Goal: Task Accomplishment & Management: Use online tool/utility

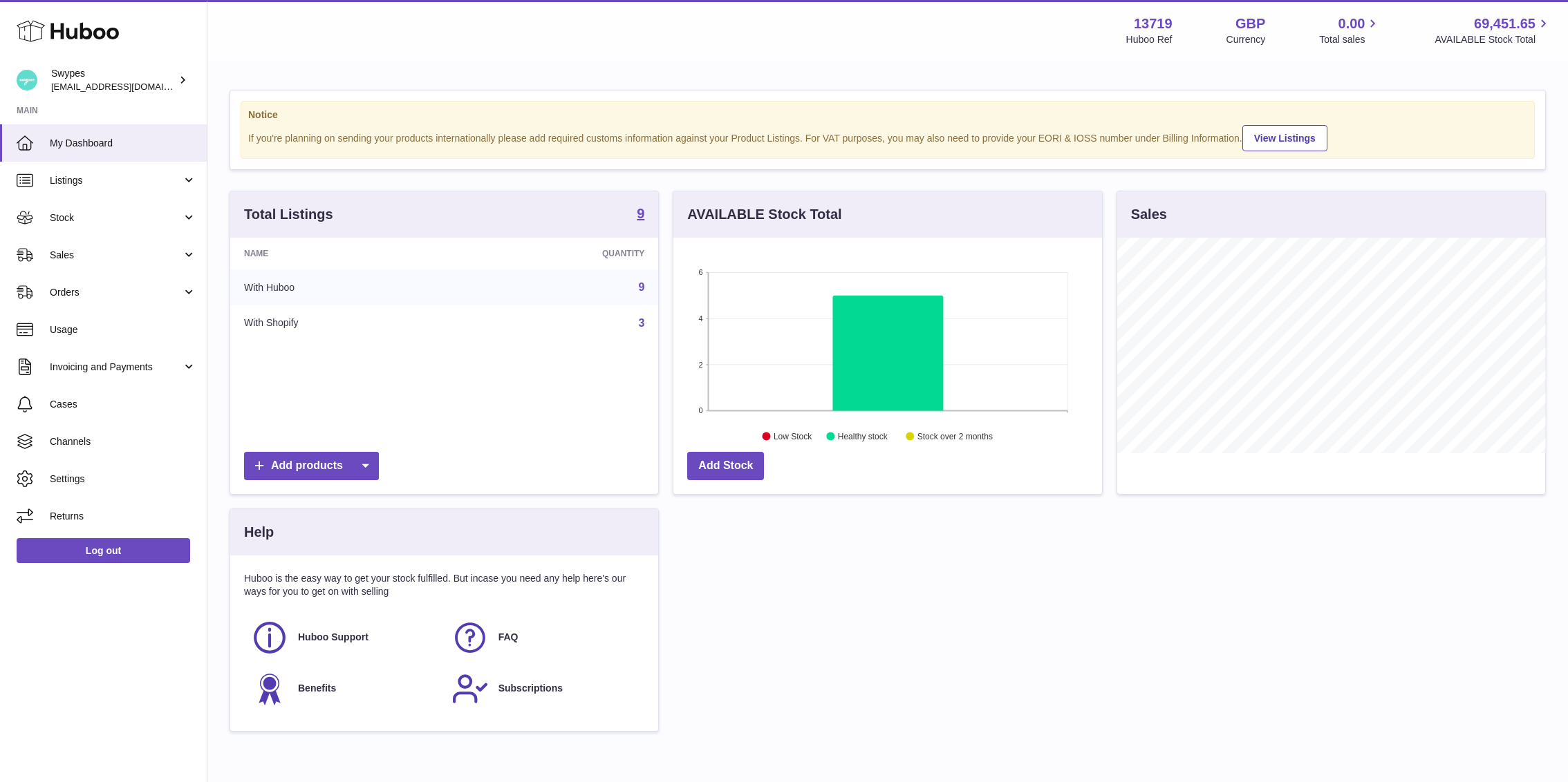
scroll to position [216, 429]
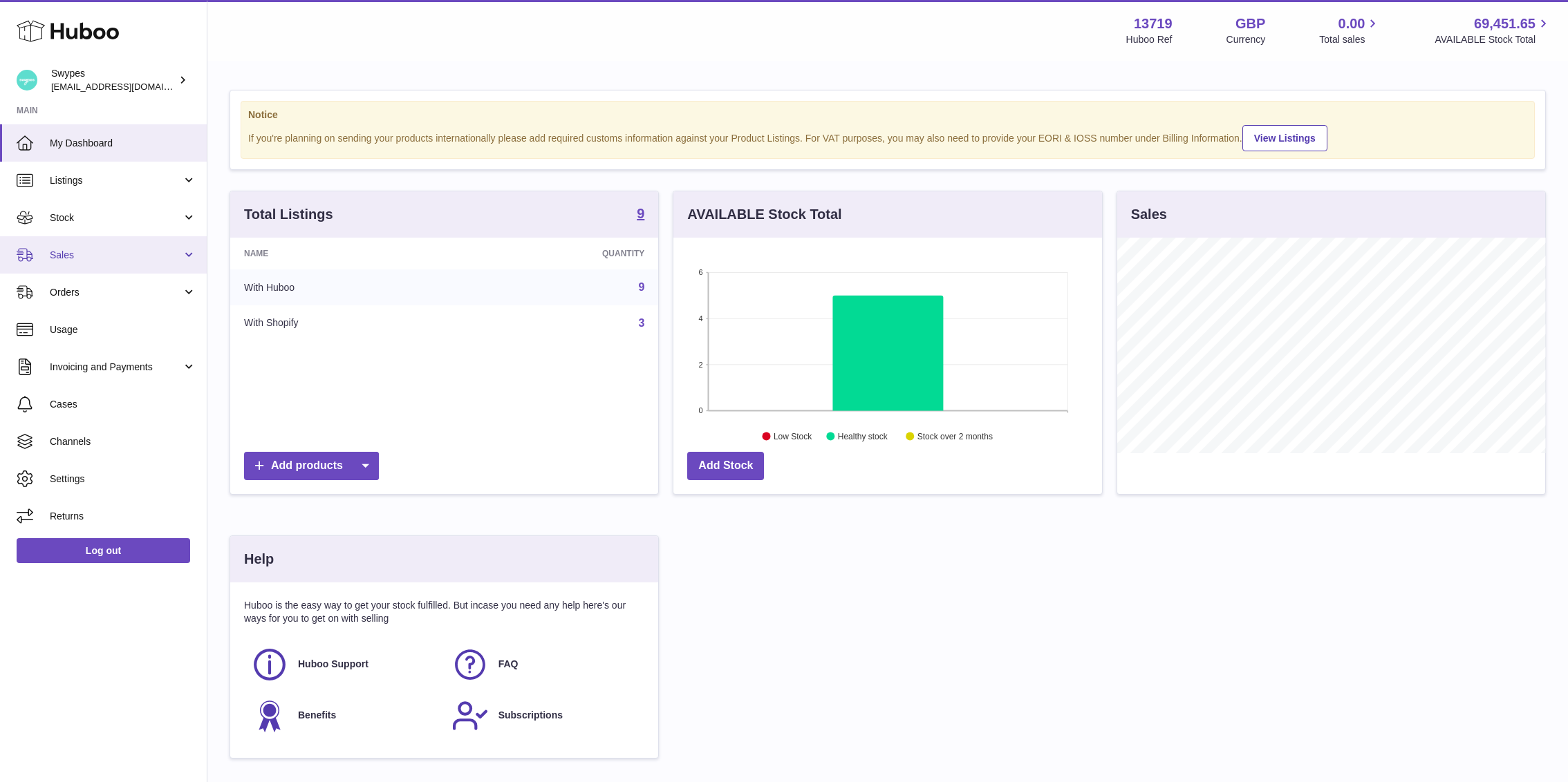
click at [97, 235] on ul "My Dashboard Listings Not with Huboo Listings with Huboo Bundles Stock Stock St…" at bounding box center [103, 330] width 207 height 411
click at [93, 248] on span "Sales" at bounding box center [116, 255] width 132 height 13
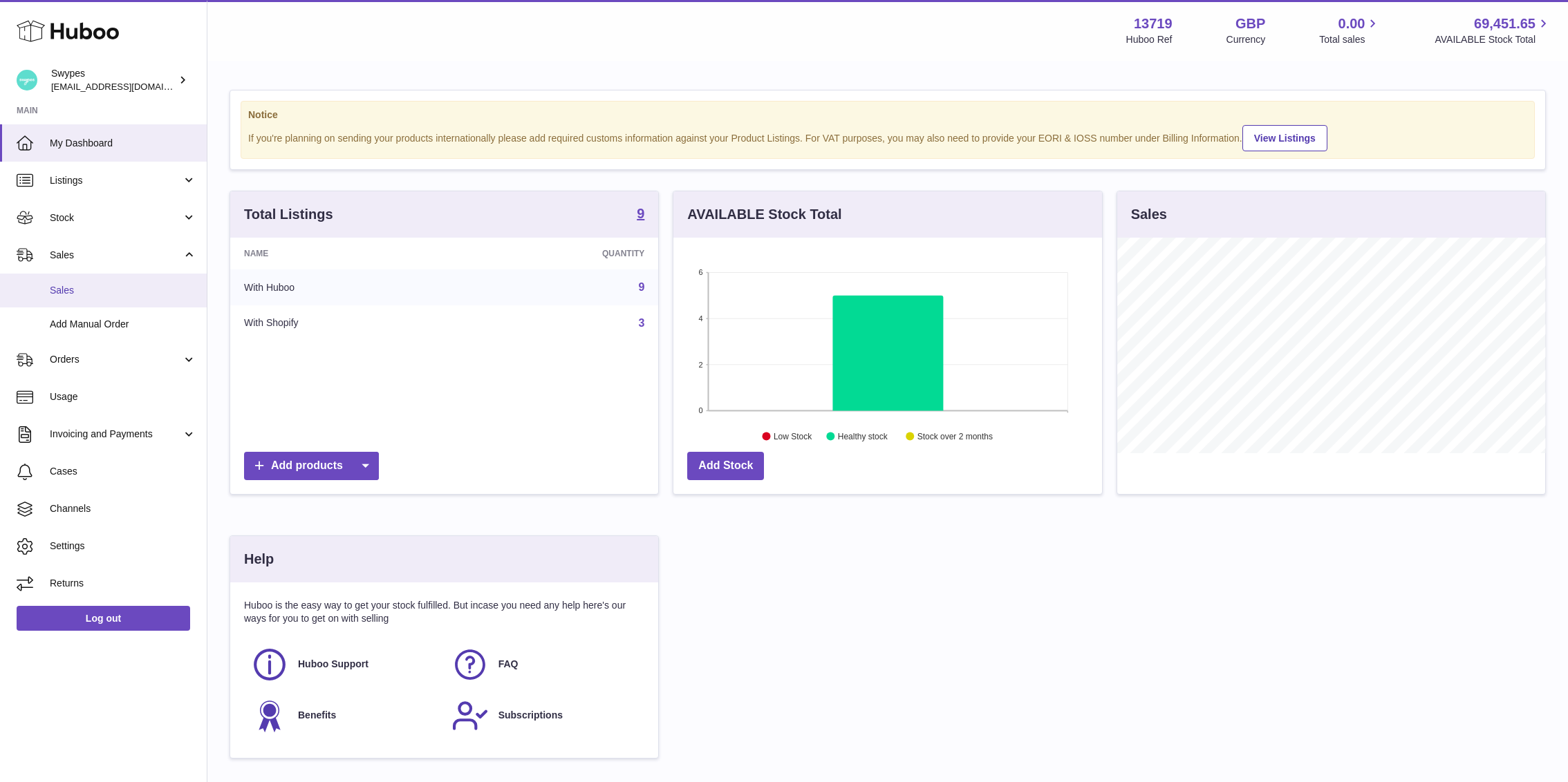
click at [98, 302] on link "Sales" at bounding box center [103, 290] width 207 height 34
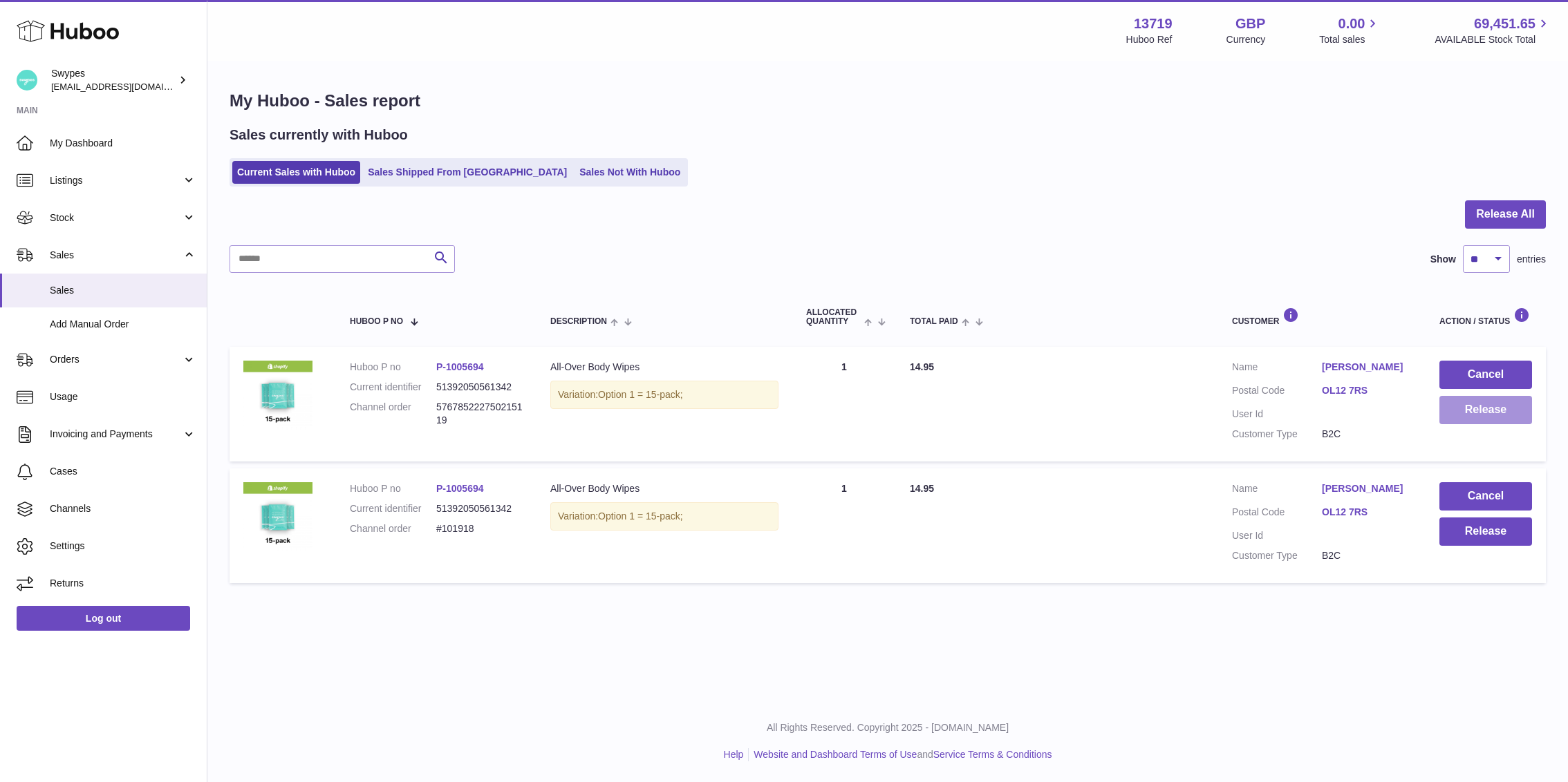
click at [1475, 408] on button "Release" at bounding box center [1485, 410] width 93 height 29
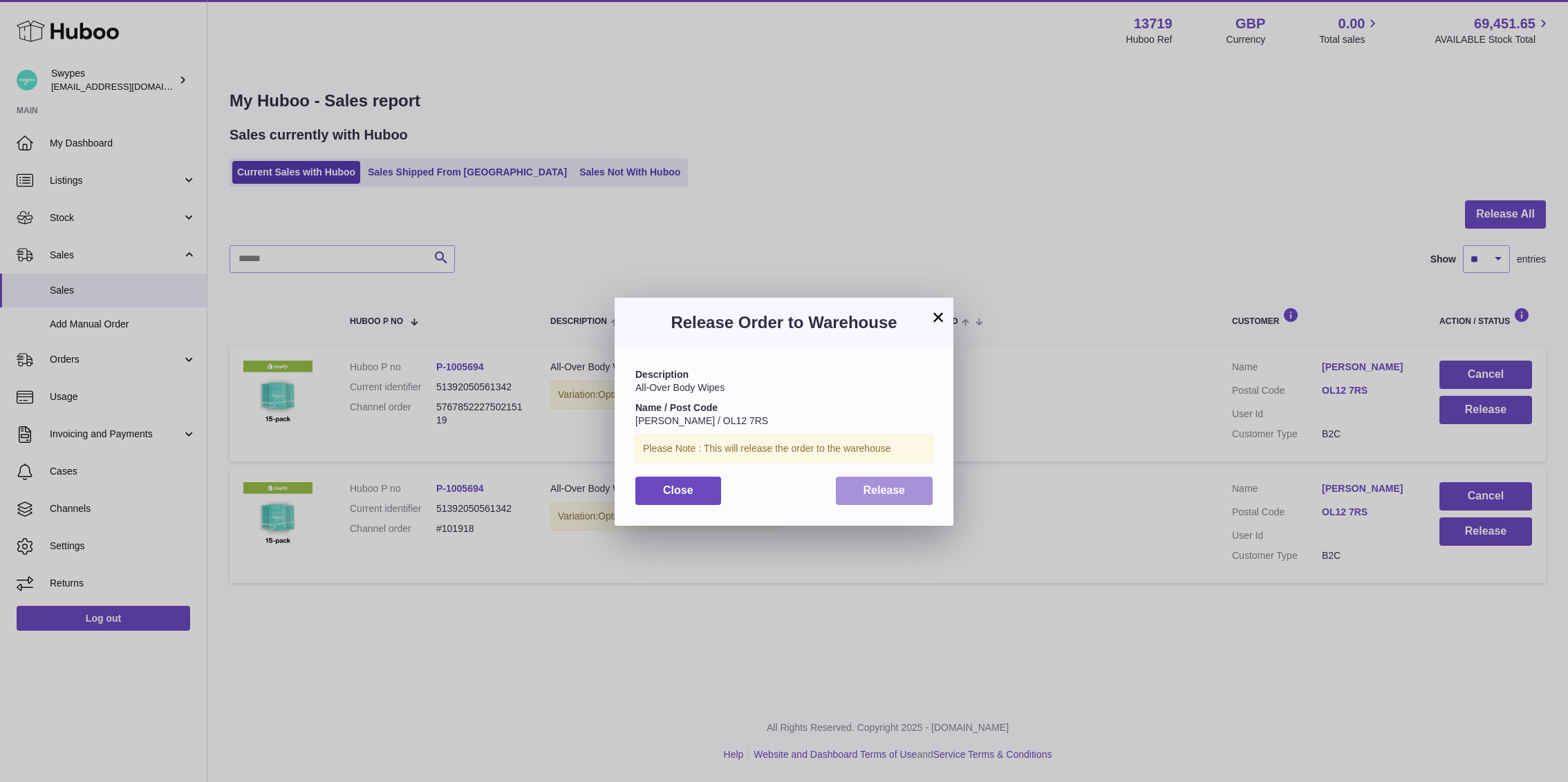
click at [854, 494] on button "Release" at bounding box center [884, 491] width 98 height 29
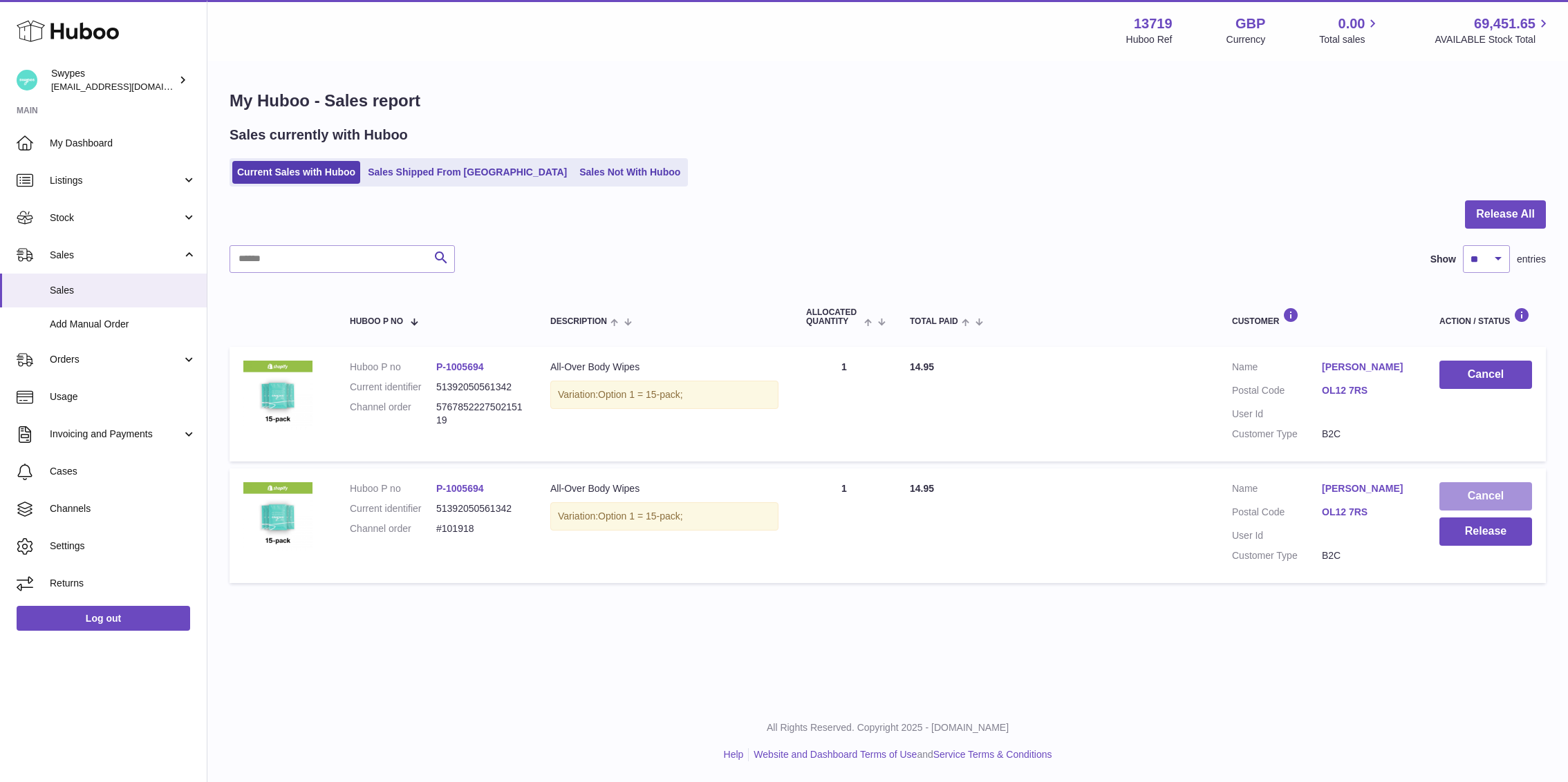
click at [1463, 493] on button "Cancel" at bounding box center [1485, 496] width 93 height 29
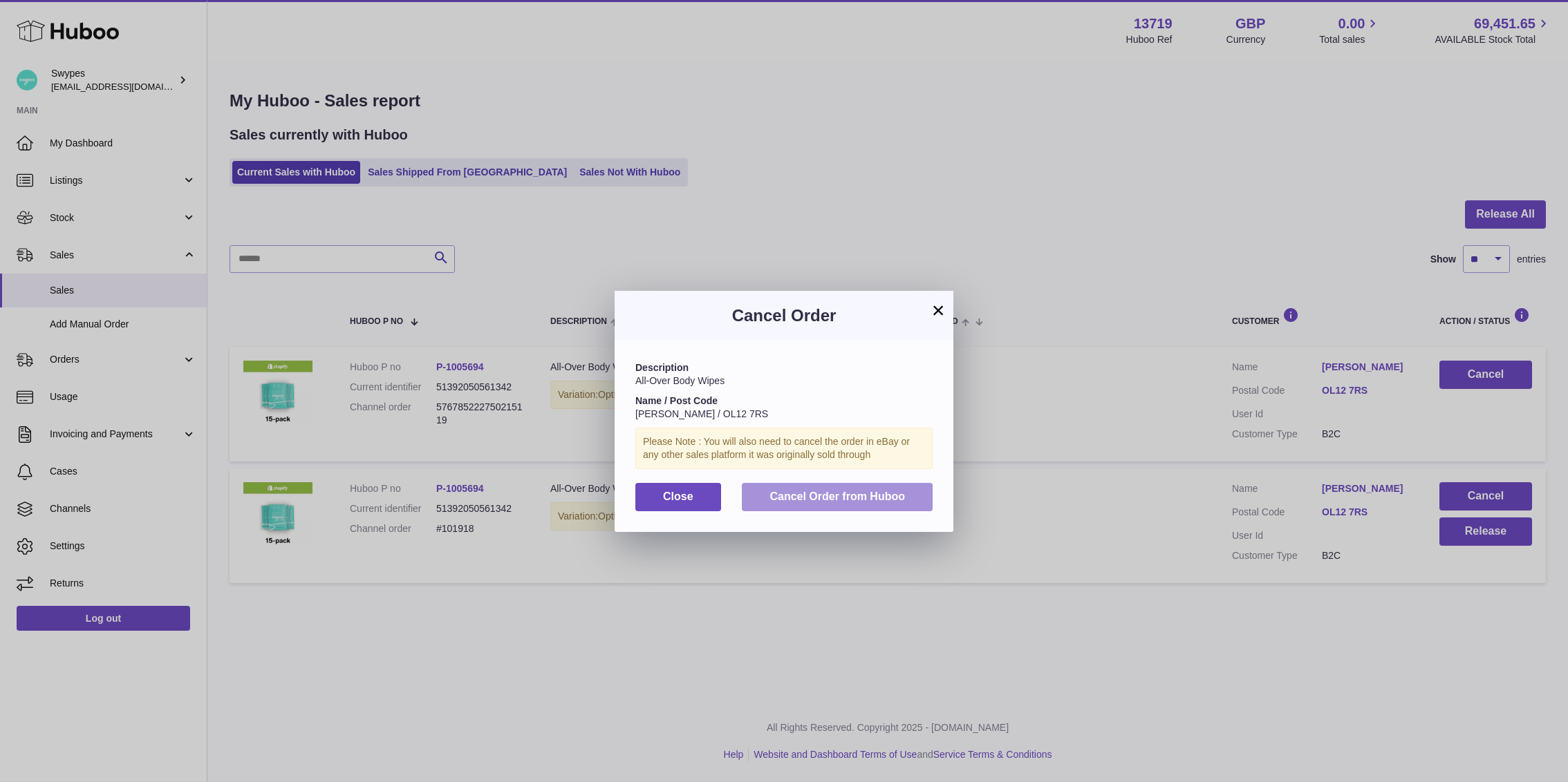
click at [819, 502] on span "Cancel Order from Huboo" at bounding box center [836, 496] width 135 height 11
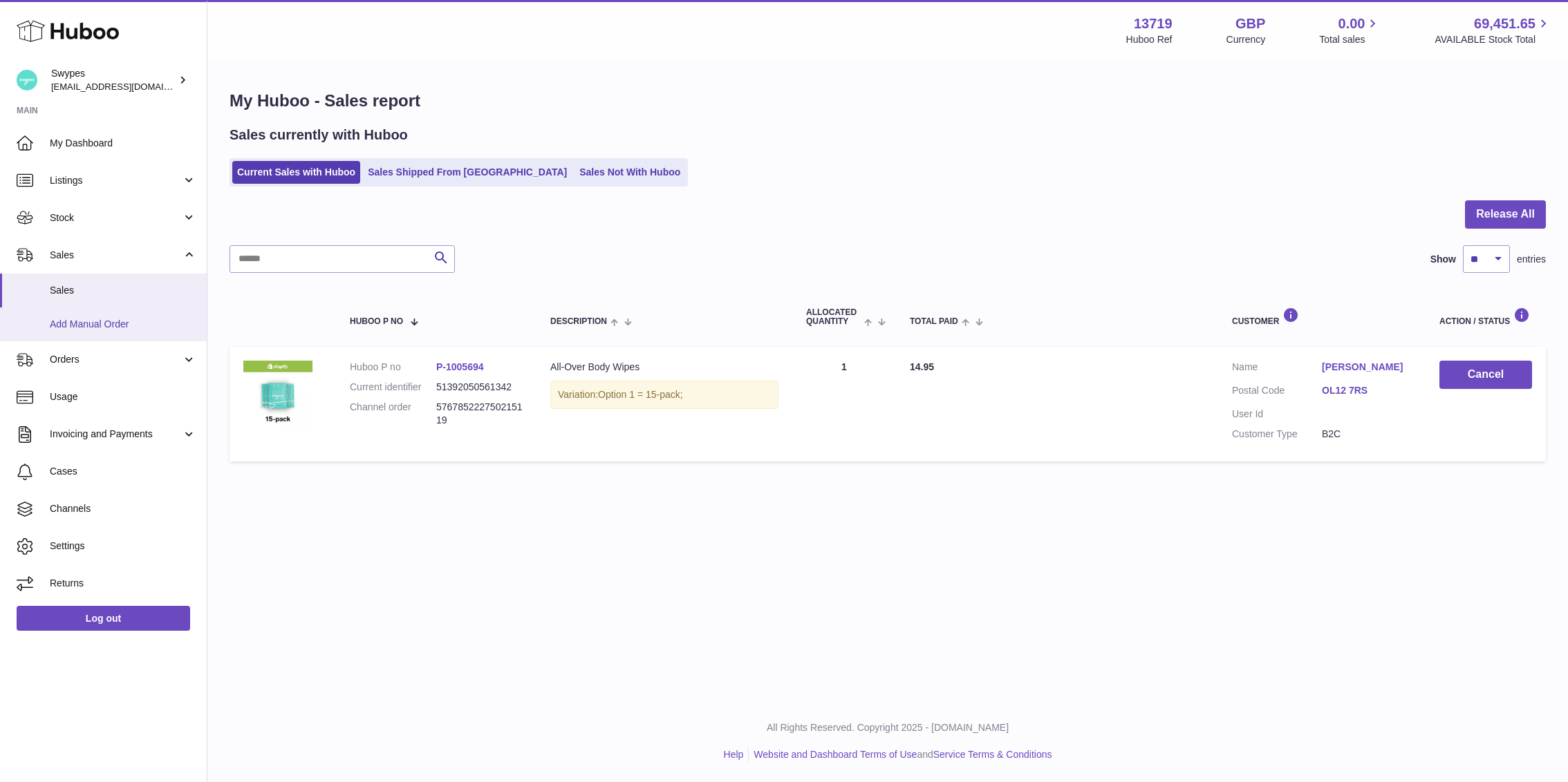
click at [121, 312] on link "Add Manual Order" at bounding box center [103, 324] width 207 height 34
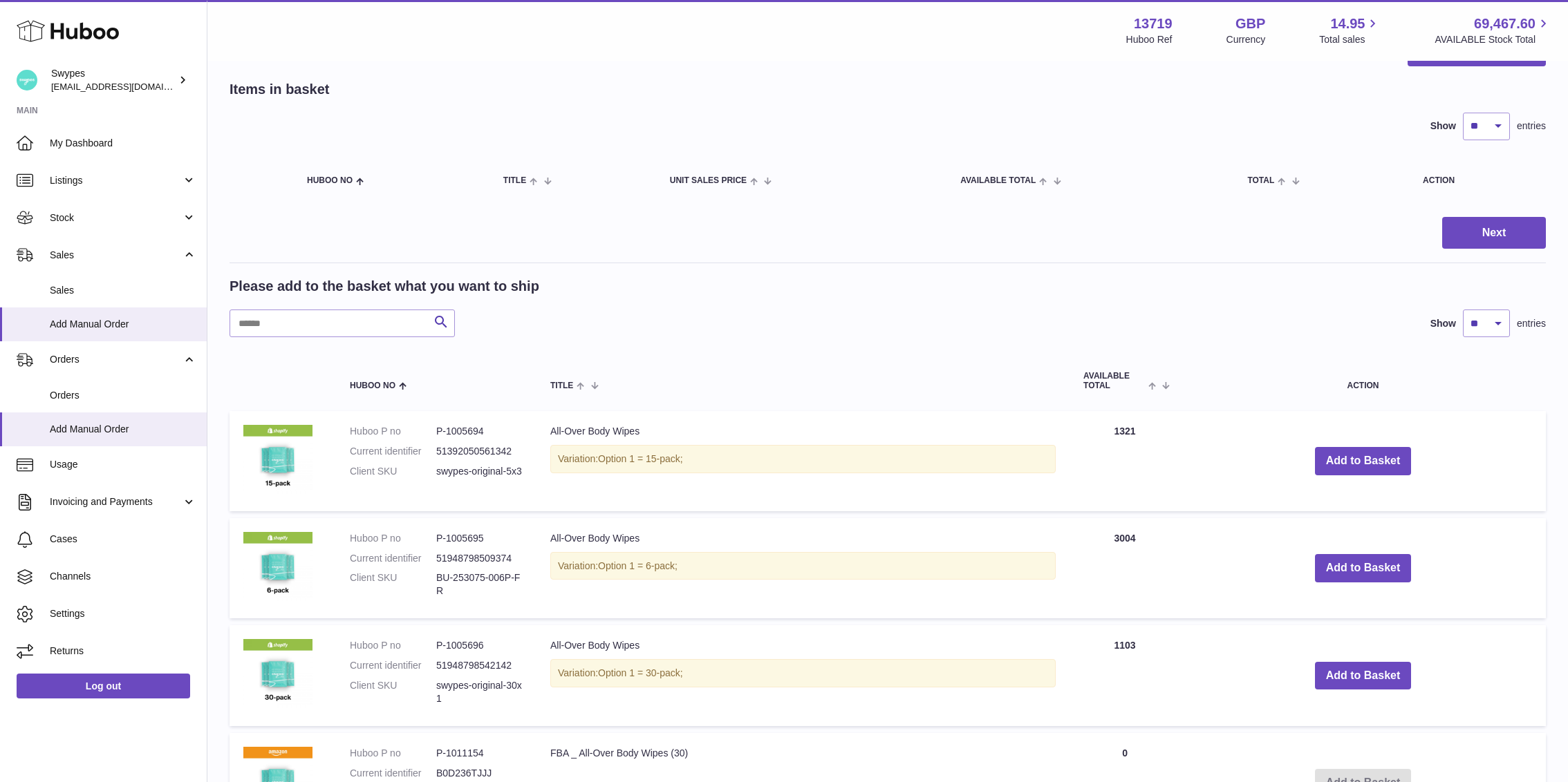
scroll to position [60, 0]
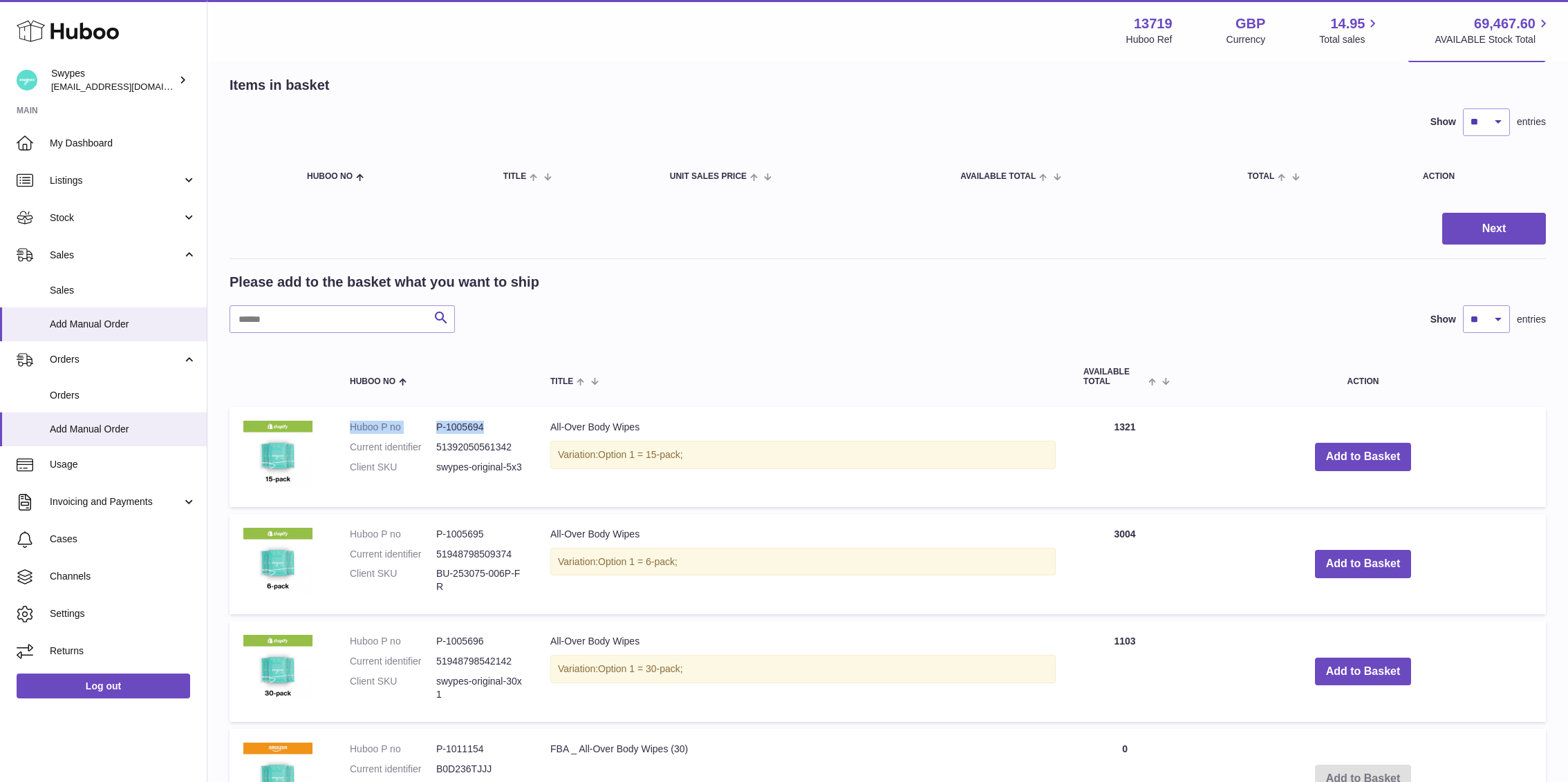
drag, startPoint x: 350, startPoint y: 424, endPoint x: 503, endPoint y: 422, distance: 153.0
click at [503, 422] on dl "Huboo P no P-1005694 Current identifier 51392050561342 Client SKU swypes-origin…" at bounding box center [435, 450] width 173 height 60
copy dl "Huboo P no P-1005694"
